Goal: Information Seeking & Learning: Find specific fact

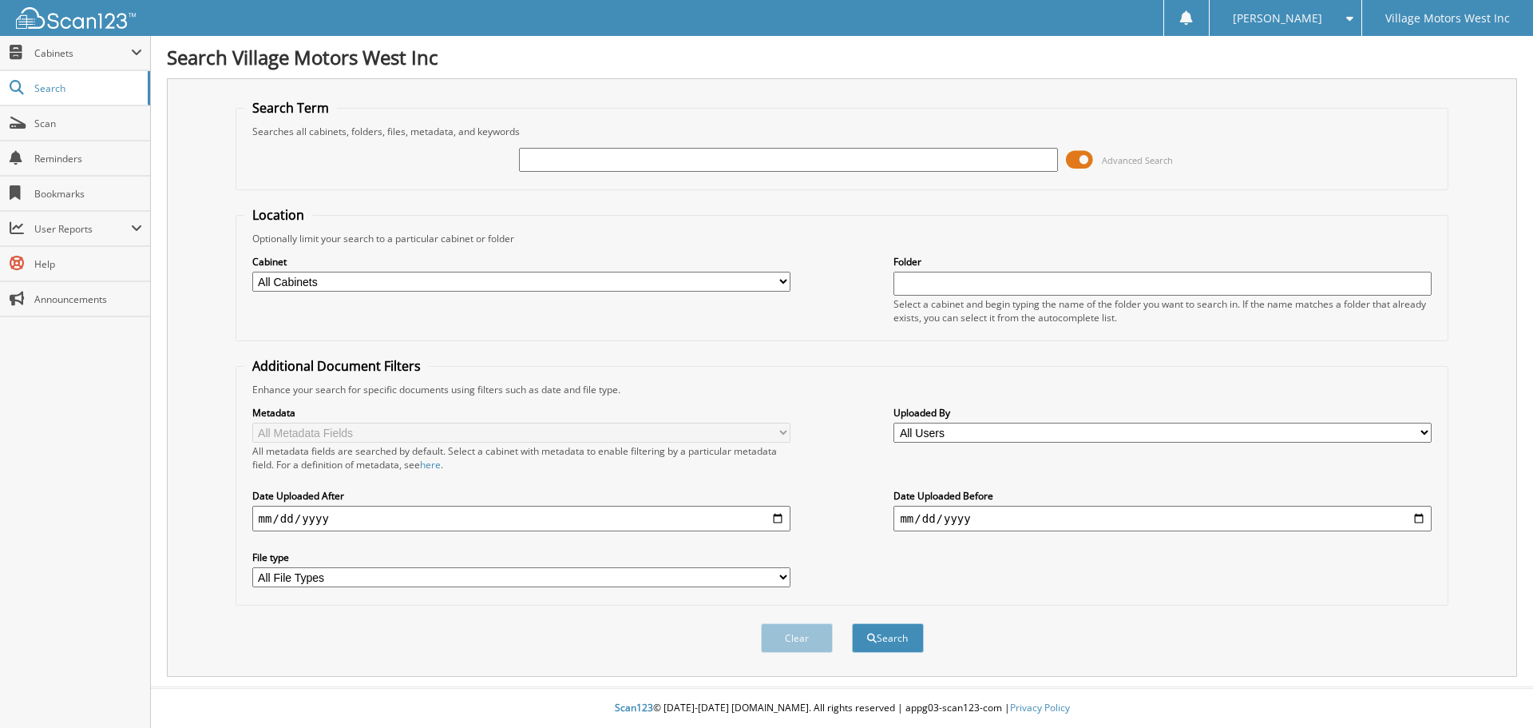
click at [557, 160] on input "text" at bounding box center [788, 160] width 538 height 24
type input "111384"
click at [852, 623] on button "Search" at bounding box center [888, 638] width 72 height 30
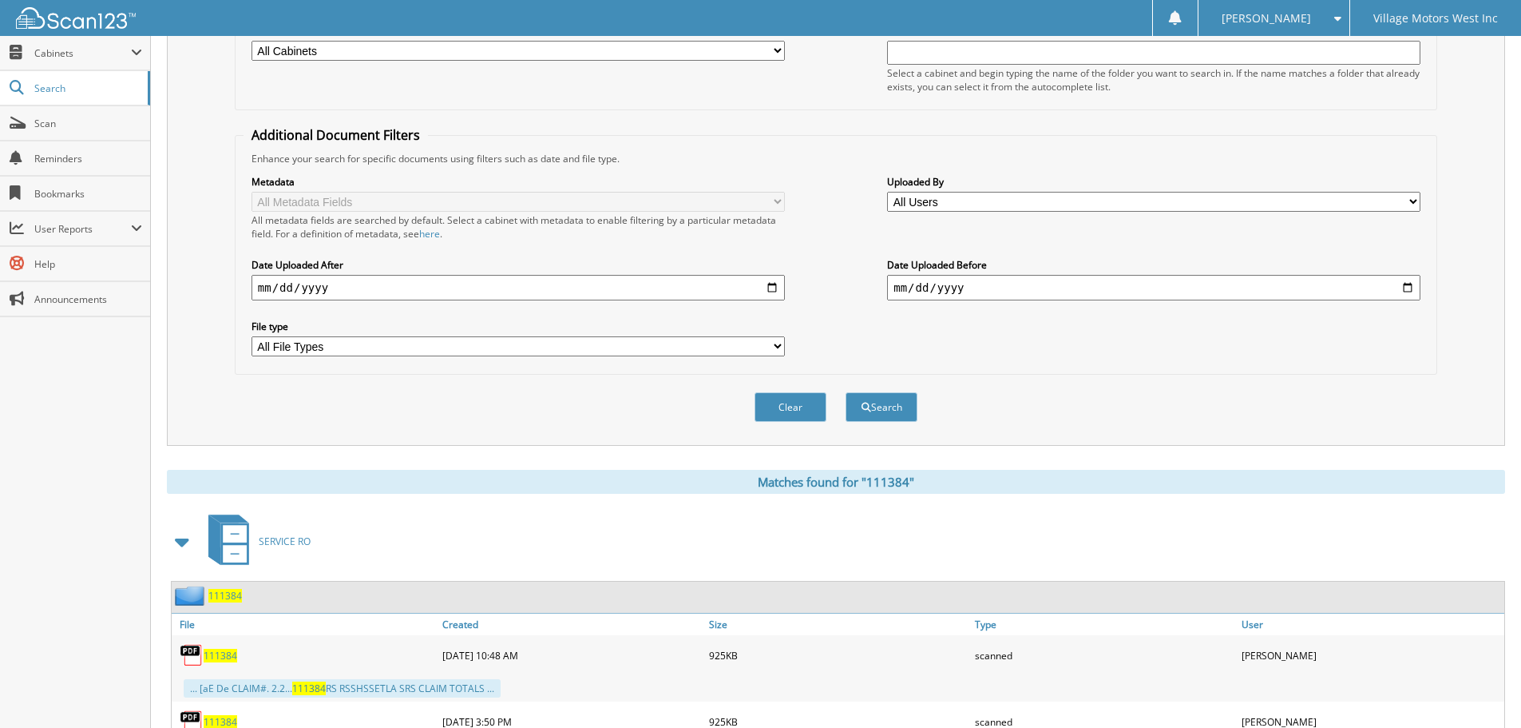
scroll to position [399, 0]
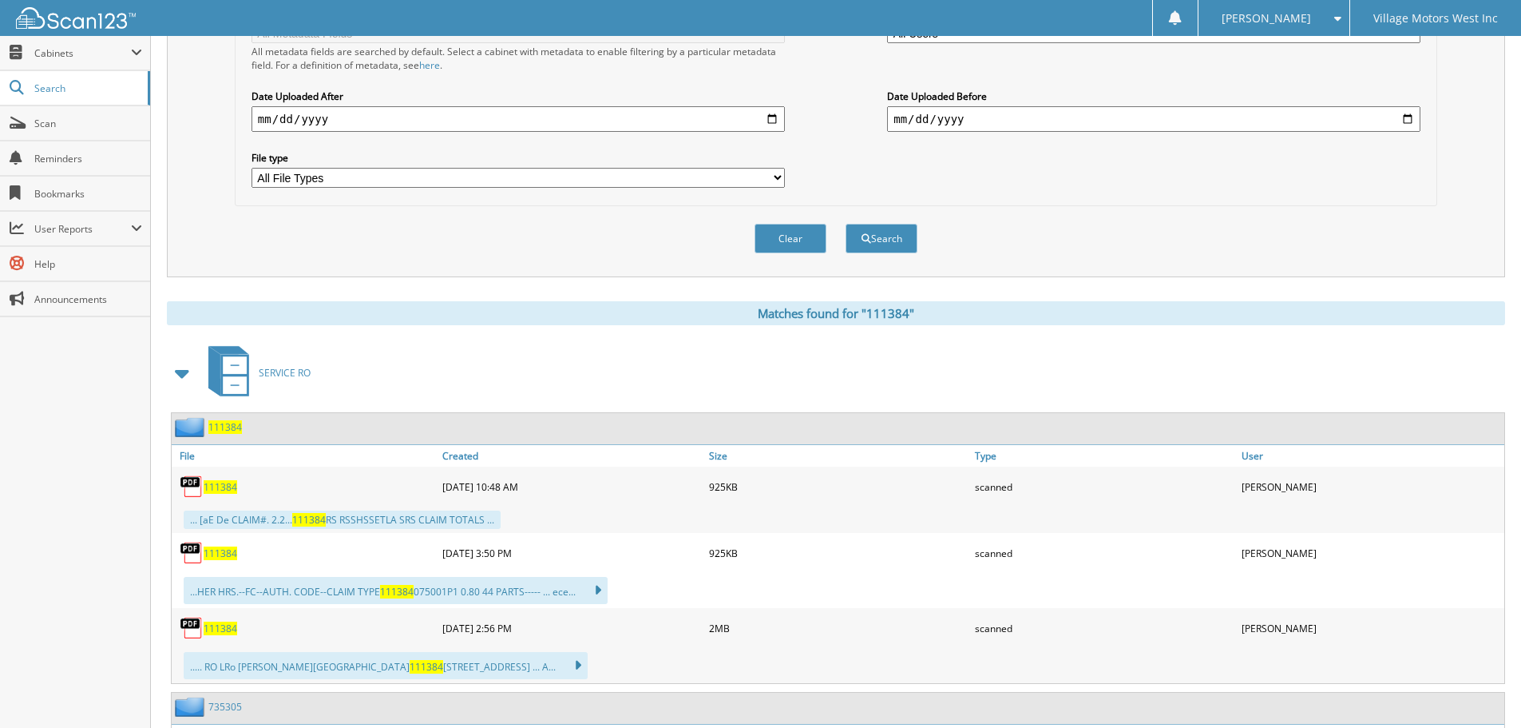
click at [221, 486] on span "111384" at bounding box center [221, 487] width 34 height 14
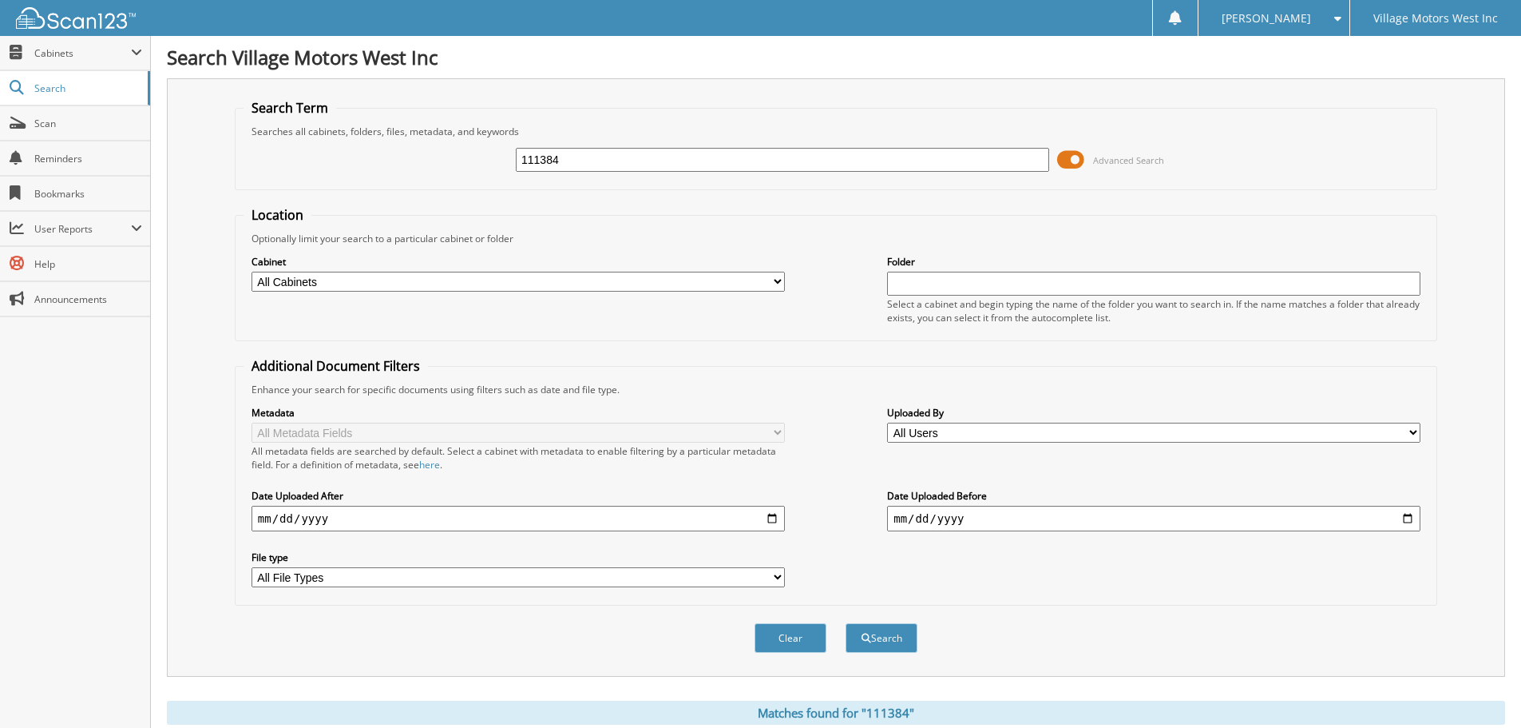
drag, startPoint x: 494, startPoint y: 156, endPoint x: 415, endPoint y: 148, distance: 80.3
click at [415, 148] on div "111384 Advanced Search" at bounding box center [836, 159] width 1185 height 43
type input "111316"
click at [846, 623] on button "Search" at bounding box center [882, 638] width 72 height 30
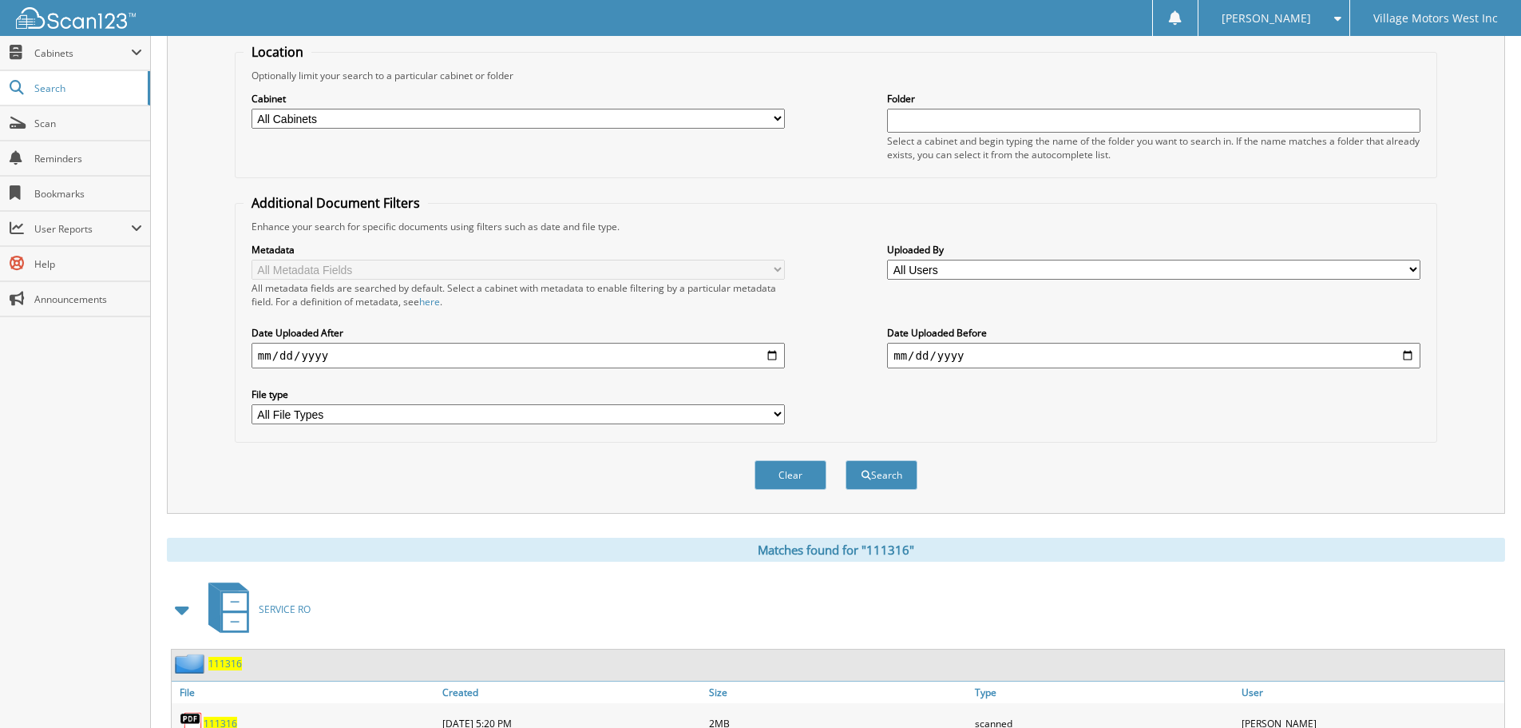
scroll to position [479, 0]
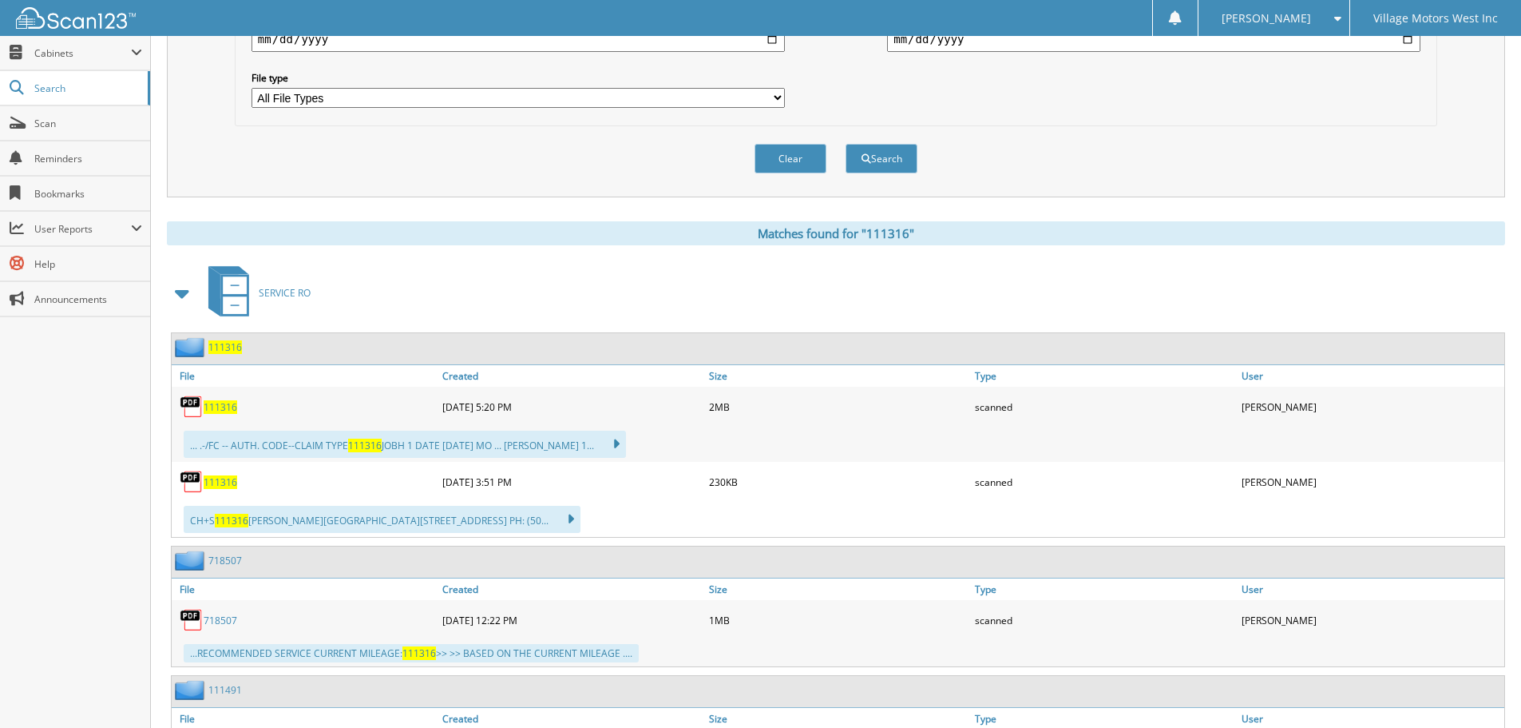
click at [232, 407] on span "111316" at bounding box center [221, 407] width 34 height 14
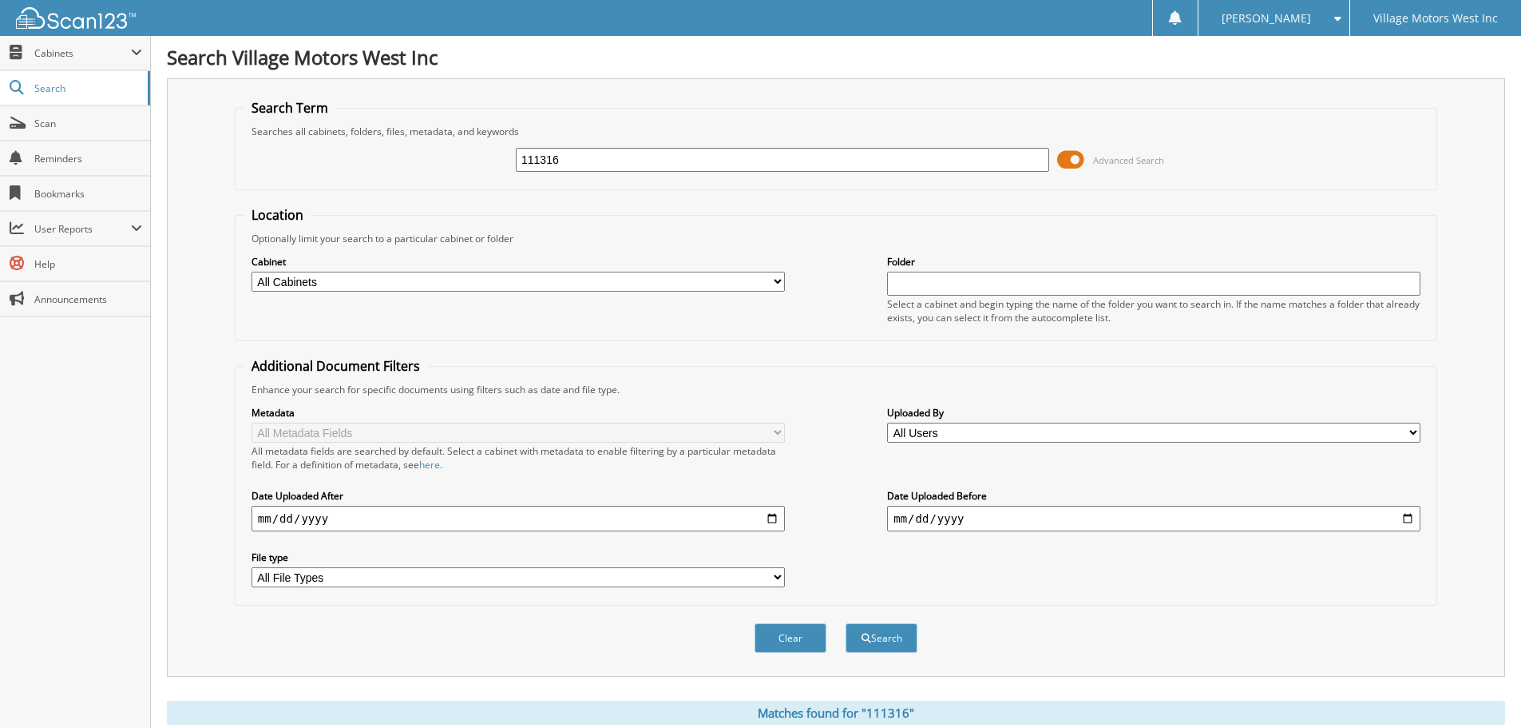
drag, startPoint x: 496, startPoint y: 153, endPoint x: 487, endPoint y: 155, distance: 8.9
click at [487, 155] on div "111316 Advanced Search" at bounding box center [836, 159] width 1185 height 43
type input "6"
type input "111491"
click at [846, 623] on button "Search" at bounding box center [882, 638] width 72 height 30
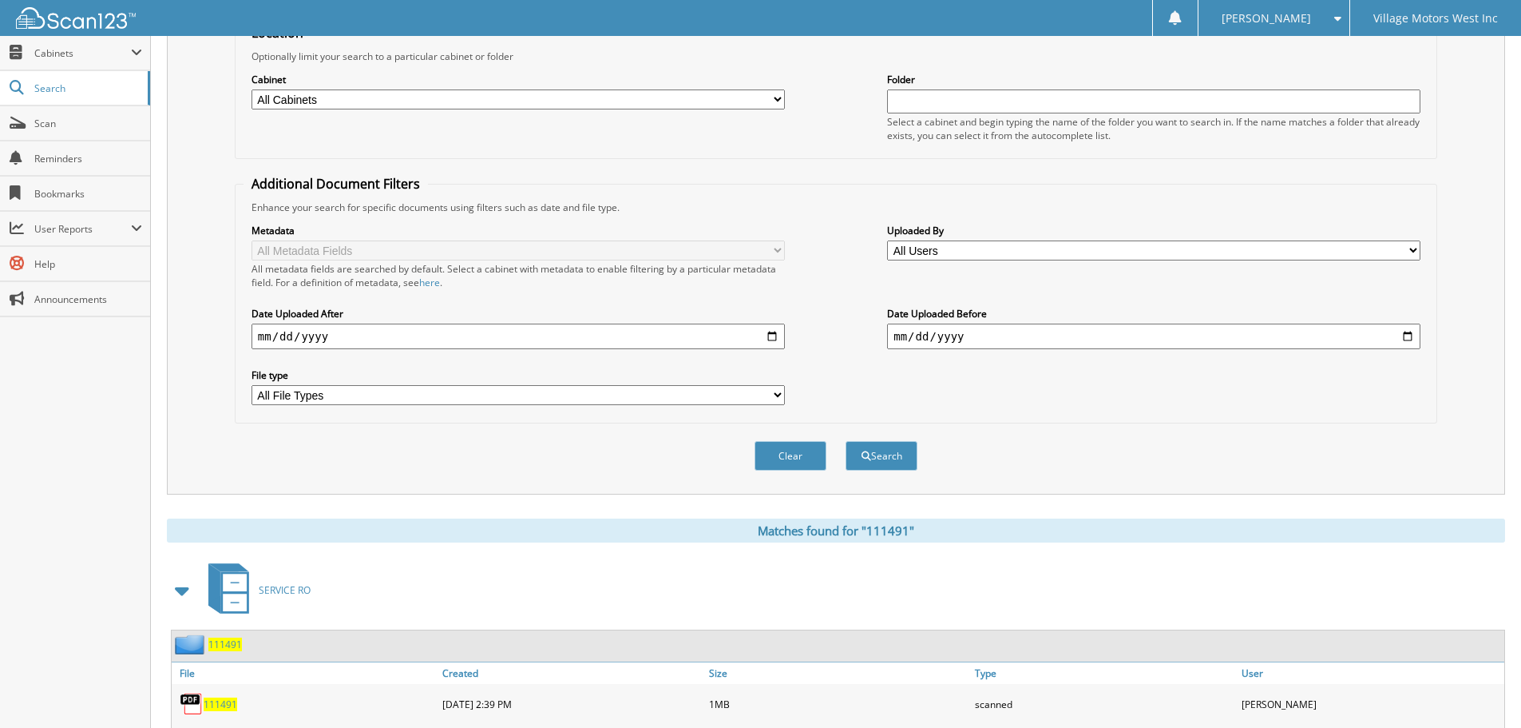
scroll to position [338, 0]
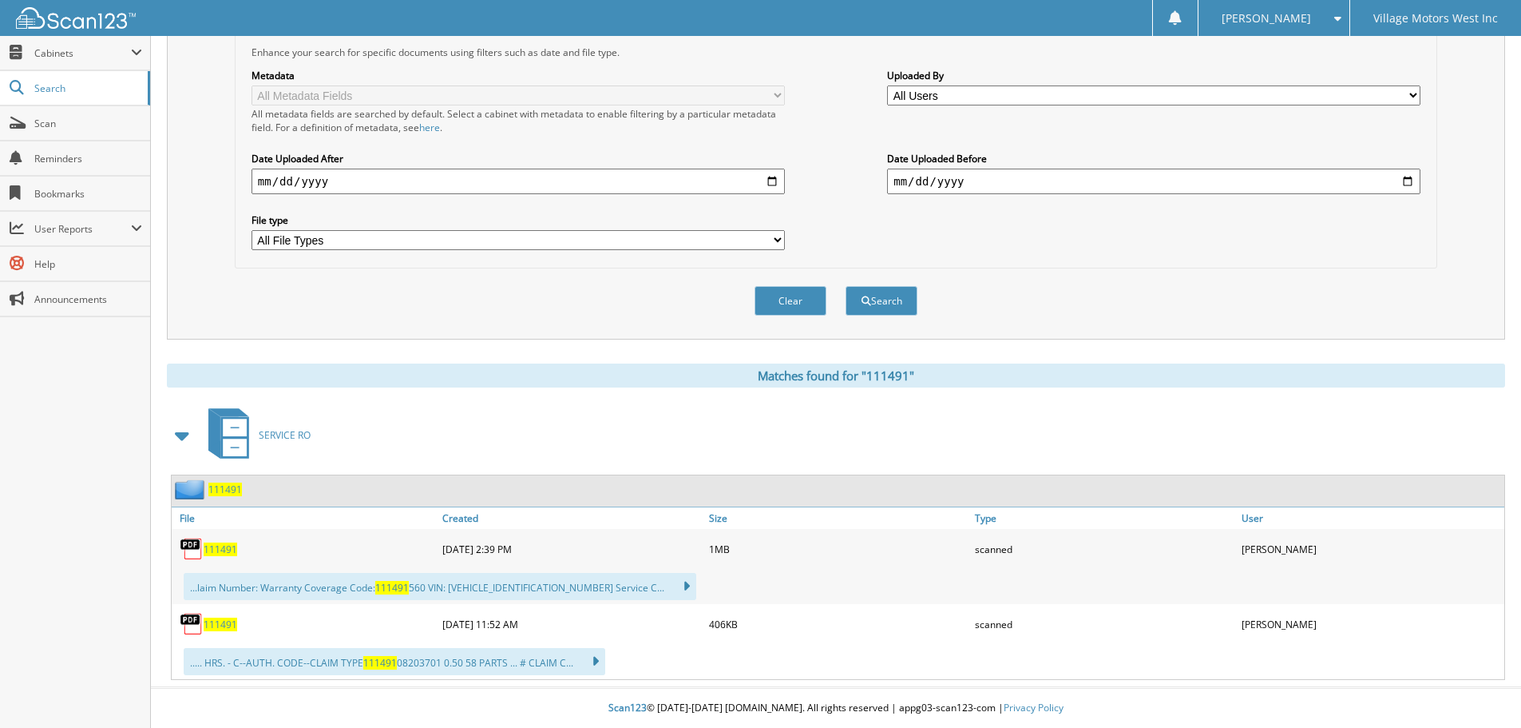
click at [221, 550] on span "111491" at bounding box center [221, 549] width 34 height 14
click at [219, 622] on span "111491" at bounding box center [221, 624] width 34 height 14
click at [745, 451] on div "SERVICE RO" at bounding box center [836, 434] width 1339 height 63
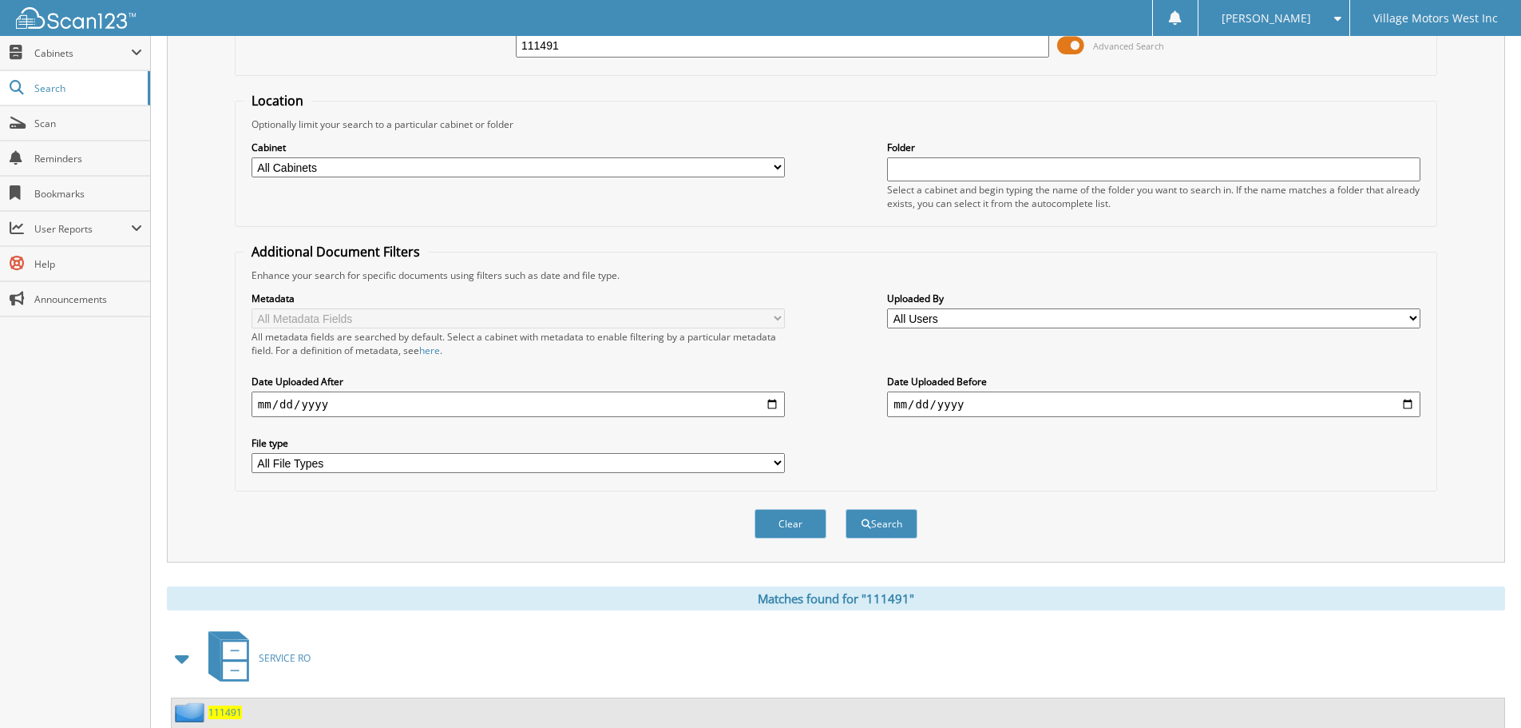
scroll to position [0, 0]
